Goal: Task Accomplishment & Management: Use online tool/utility

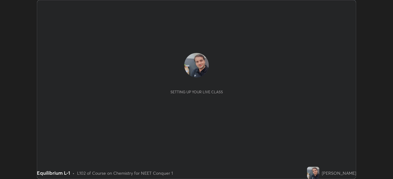
scroll to position [179, 392]
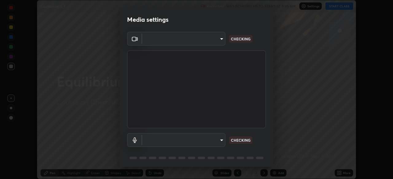
type input "ef407f58ae65e10c1af5a040b6eccf178273e27ca296938399710cc3d85b5032"
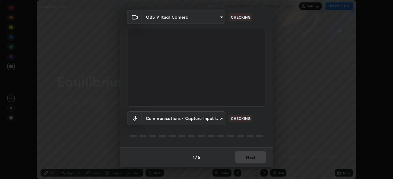
click at [153, 119] on body "Erase all Equilibrium L-1 Recording WAS SCHEDULED TO START AT 9:45 AM Settings …" at bounding box center [196, 89] width 393 height 179
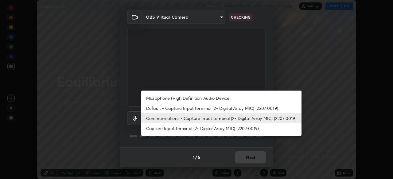
click at [153, 129] on li "Capture Input terminal (2- Digital Array MIC) (2207:0019)" at bounding box center [221, 129] width 160 height 10
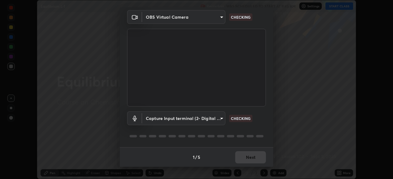
type input "bbe87394109347f7e4f5ff1e70be8ac267bc9871e6f17051b61756f6eafa93c7"
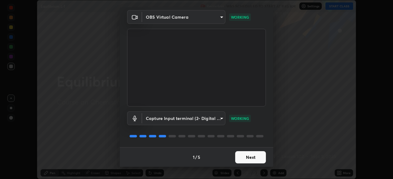
click at [240, 158] on button "Next" at bounding box center [250, 158] width 31 height 12
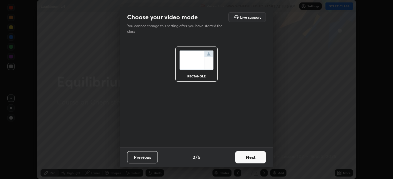
scroll to position [0, 0]
click at [241, 158] on button "Next" at bounding box center [250, 158] width 31 height 12
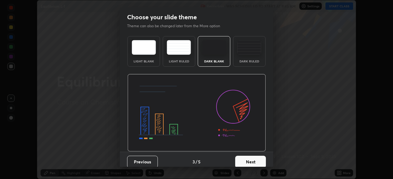
click at [241, 158] on button "Next" at bounding box center [250, 162] width 31 height 12
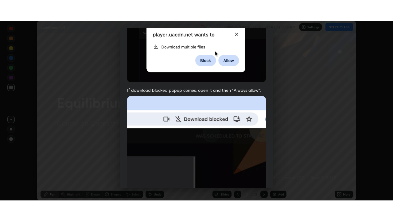
scroll to position [147, 0]
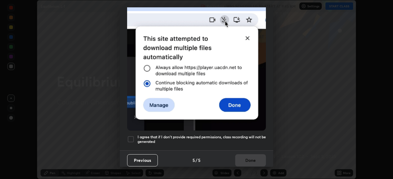
click at [131, 137] on div at bounding box center [130, 139] width 7 height 7
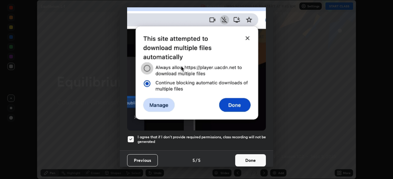
click at [242, 158] on button "Done" at bounding box center [250, 161] width 31 height 12
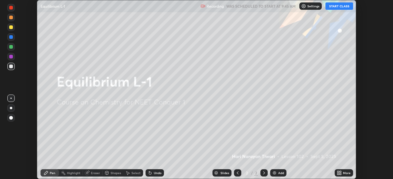
click at [275, 173] on img at bounding box center [274, 173] width 5 height 5
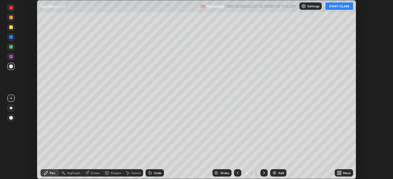
click at [339, 173] on icon at bounding box center [340, 172] width 2 height 2
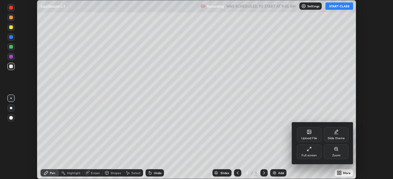
click at [308, 152] on div "Full screen" at bounding box center [309, 152] width 25 height 15
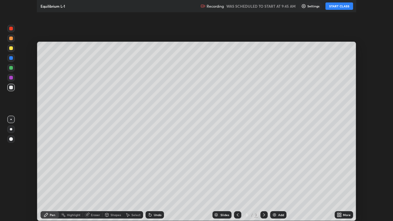
scroll to position [221, 393]
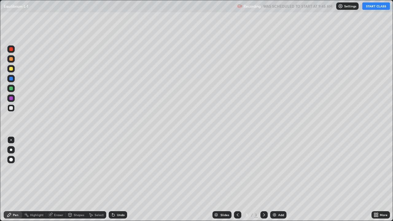
click at [370, 8] on button "START CLASS" at bounding box center [376, 5] width 28 height 7
click at [16, 179] on div "Pen" at bounding box center [13, 214] width 18 height 7
click at [16, 179] on div "Pen" at bounding box center [16, 214] width 6 height 3
click at [10, 69] on div at bounding box center [11, 69] width 4 height 4
click at [11, 108] on div at bounding box center [11, 108] width 4 height 4
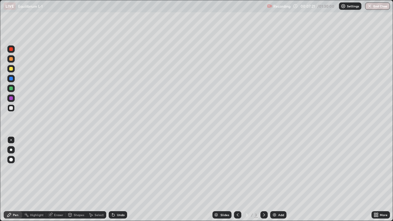
click at [57, 179] on div "Eraser" at bounding box center [58, 214] width 9 height 3
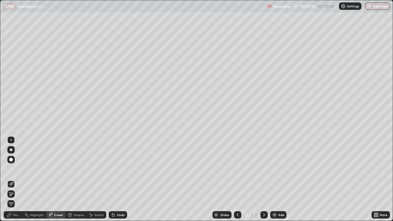
click at [17, 179] on div "Pen" at bounding box center [16, 214] width 6 height 3
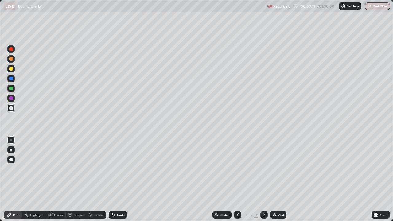
click at [8, 108] on div at bounding box center [10, 107] width 7 height 7
click at [59, 179] on div "Eraser" at bounding box center [58, 214] width 9 height 3
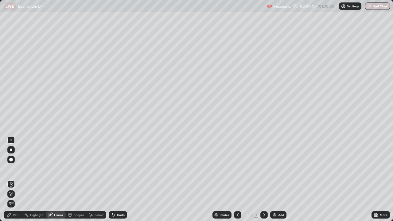
click at [16, 179] on div "Pen" at bounding box center [16, 214] width 6 height 3
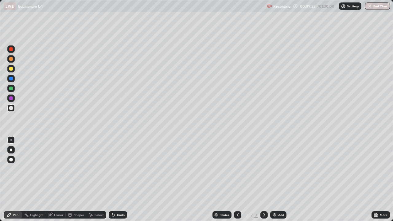
click at [55, 179] on div "Eraser" at bounding box center [58, 214] width 9 height 3
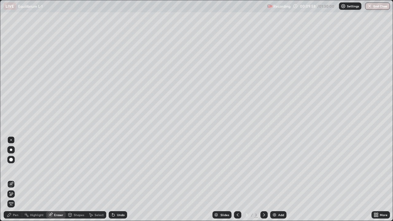
click at [17, 179] on div "Pen" at bounding box center [13, 214] width 18 height 7
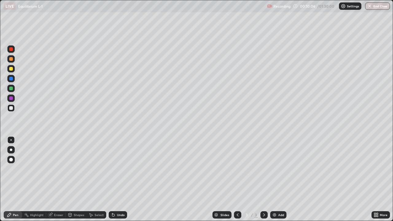
click at [58, 179] on div "Eraser" at bounding box center [58, 214] width 9 height 3
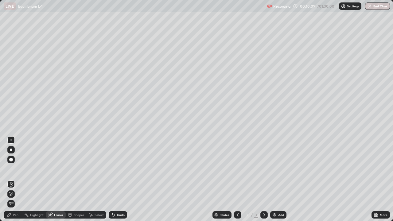
click at [17, 179] on div "Pen" at bounding box center [13, 214] width 18 height 7
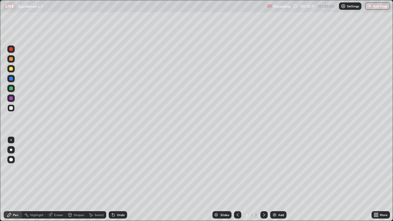
click at [57, 179] on div "Eraser" at bounding box center [58, 214] width 9 height 3
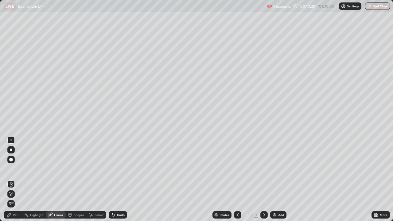
click at [17, 179] on div "Pen" at bounding box center [13, 214] width 18 height 7
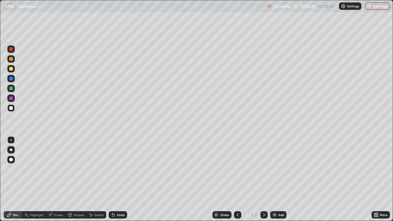
click at [55, 179] on div "Eraser" at bounding box center [58, 214] width 9 height 3
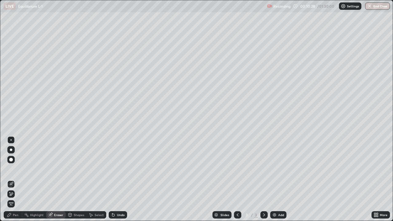
click at [16, 179] on div "Pen" at bounding box center [16, 214] width 6 height 3
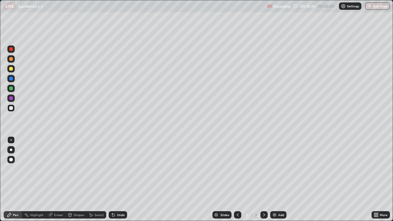
click at [56, 179] on div "Eraser" at bounding box center [58, 214] width 9 height 3
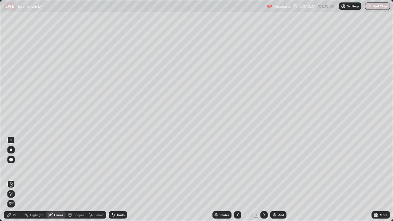
click at [17, 179] on div "Pen" at bounding box center [16, 214] width 6 height 3
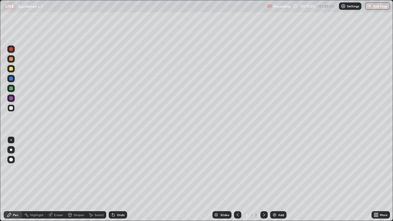
click at [10, 71] on div at bounding box center [10, 68] width 7 height 7
click at [12, 109] on div at bounding box center [11, 108] width 4 height 4
click at [10, 68] on div at bounding box center [11, 69] width 4 height 4
click at [12, 109] on div at bounding box center [11, 108] width 4 height 4
click at [11, 69] on div at bounding box center [11, 69] width 4 height 4
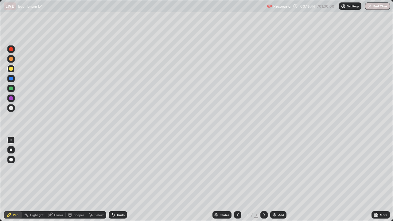
click at [11, 69] on div at bounding box center [11, 69] width 4 height 4
click at [10, 111] on div at bounding box center [10, 107] width 7 height 7
click at [11, 71] on div at bounding box center [10, 68] width 7 height 7
click at [59, 179] on div "Eraser" at bounding box center [56, 214] width 20 height 7
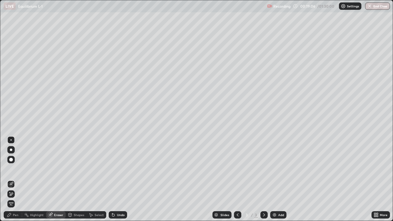
click at [96, 179] on div "Select" at bounding box center [97, 214] width 20 height 7
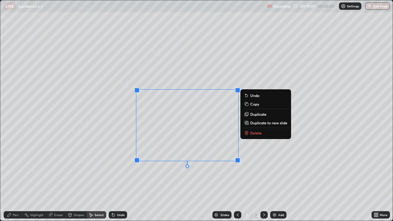
click at [252, 135] on p "Delete" at bounding box center [255, 132] width 11 height 5
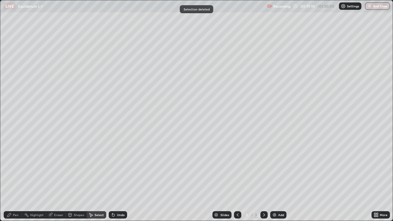
click at [15, 179] on div "Pen" at bounding box center [16, 214] width 6 height 3
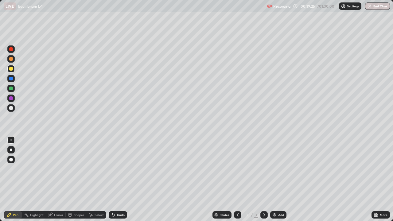
click at [11, 108] on div at bounding box center [11, 108] width 4 height 4
click at [9, 108] on div at bounding box center [11, 108] width 4 height 4
click at [10, 89] on div at bounding box center [11, 89] width 4 height 4
click at [11, 68] on div at bounding box center [11, 69] width 4 height 4
click at [272, 179] on img at bounding box center [274, 214] width 5 height 5
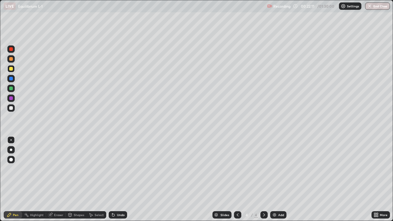
click at [10, 106] on div at bounding box center [11, 108] width 4 height 4
click at [60, 179] on div "Eraser" at bounding box center [58, 214] width 9 height 3
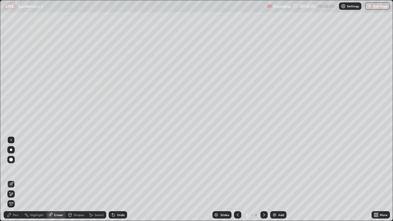
click at [98, 179] on div "Select" at bounding box center [98, 214] width 9 height 3
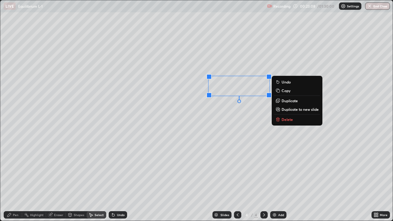
click at [283, 119] on p "Delete" at bounding box center [286, 119] width 11 height 5
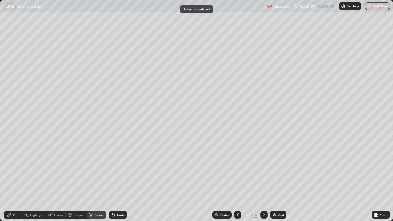
click at [19, 179] on div "Pen" at bounding box center [13, 214] width 18 height 7
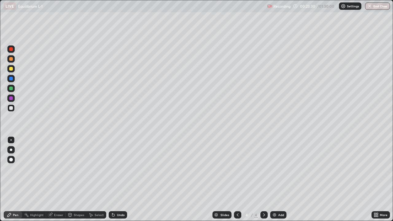
click at [11, 69] on div at bounding box center [11, 69] width 4 height 4
click at [11, 108] on div at bounding box center [11, 108] width 4 height 4
click at [60, 179] on div "Eraser" at bounding box center [58, 214] width 9 height 3
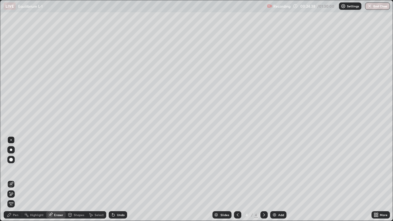
click at [18, 179] on div "Pen" at bounding box center [16, 214] width 6 height 3
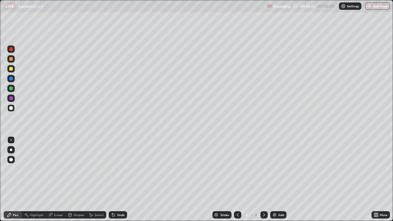
click at [10, 70] on div at bounding box center [11, 69] width 4 height 4
click at [10, 88] on div at bounding box center [11, 89] width 4 height 4
click at [11, 69] on div at bounding box center [11, 69] width 4 height 4
click at [12, 109] on div at bounding box center [11, 108] width 4 height 4
click at [12, 107] on div at bounding box center [11, 108] width 4 height 4
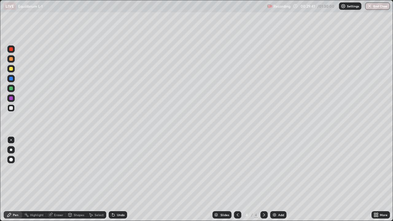
click at [10, 69] on div at bounding box center [11, 69] width 4 height 4
click at [58, 179] on div "Eraser" at bounding box center [58, 214] width 9 height 3
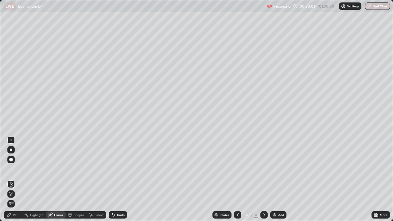
click at [93, 179] on div "Select" at bounding box center [97, 214] width 20 height 7
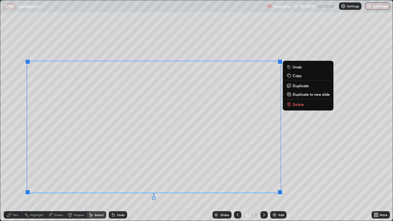
click at [291, 102] on button "Delete" at bounding box center [308, 104] width 46 height 7
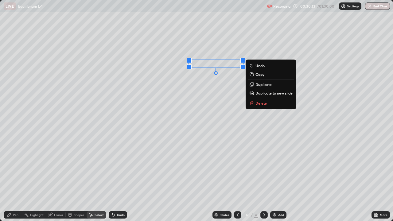
click at [257, 102] on p "Delete" at bounding box center [260, 103] width 11 height 5
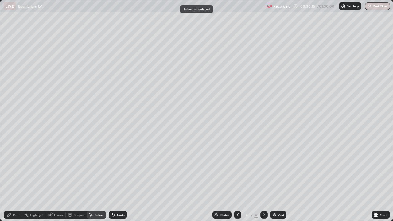
click at [16, 179] on div "Pen" at bounding box center [16, 214] width 6 height 3
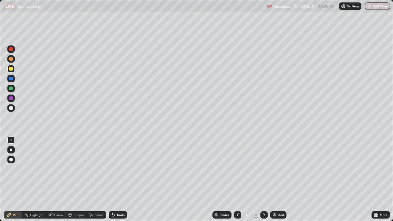
click at [11, 110] on div at bounding box center [11, 108] width 4 height 4
click at [12, 70] on div at bounding box center [11, 69] width 4 height 4
click at [10, 110] on div at bounding box center [11, 108] width 4 height 4
click at [272, 179] on img at bounding box center [274, 214] width 5 height 5
click at [11, 107] on div at bounding box center [11, 108] width 4 height 4
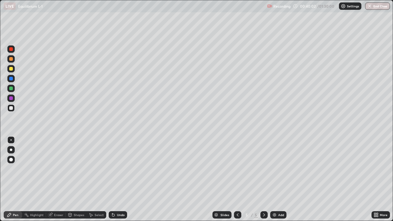
click at [15, 179] on div "Pen" at bounding box center [16, 214] width 6 height 3
click at [14, 179] on div "Pen" at bounding box center [16, 214] width 6 height 3
click at [13, 179] on div "Pen" at bounding box center [16, 214] width 6 height 3
click at [12, 179] on div "Pen" at bounding box center [13, 214] width 18 height 7
click at [11, 70] on div at bounding box center [11, 69] width 4 height 4
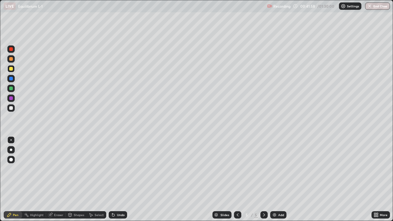
click at [273, 179] on img at bounding box center [274, 214] width 5 height 5
click at [11, 108] on div at bounding box center [11, 108] width 4 height 4
click at [237, 179] on icon at bounding box center [237, 214] width 5 height 5
click at [237, 179] on icon at bounding box center [238, 214] width 2 height 3
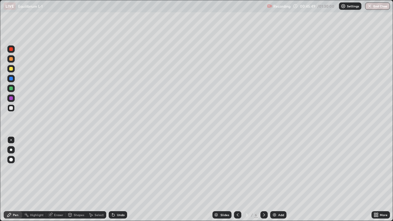
click at [235, 179] on icon at bounding box center [237, 214] width 5 height 5
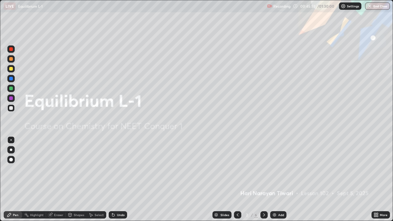
click at [263, 179] on icon at bounding box center [263, 214] width 5 height 5
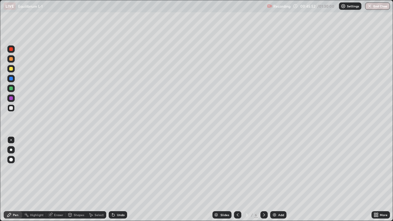
click at [263, 179] on icon at bounding box center [263, 214] width 5 height 5
click at [374, 6] on button "End Class" at bounding box center [377, 5] width 25 height 7
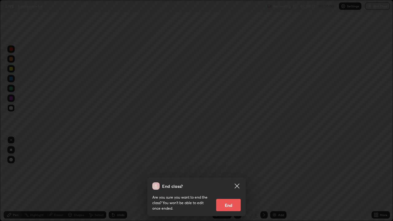
click at [233, 179] on button "End" at bounding box center [228, 205] width 25 height 12
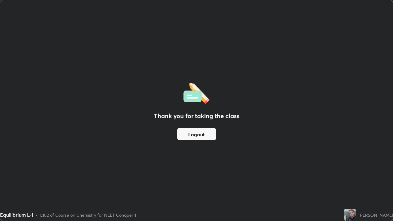
click at [195, 129] on button "Logout" at bounding box center [196, 134] width 39 height 12
